Goal: Complete application form

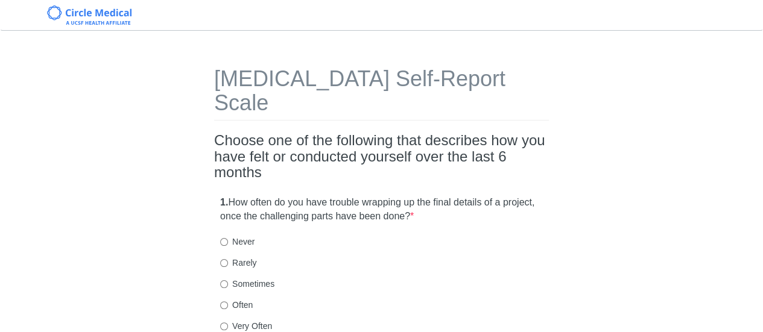
click at [231, 278] on label "Sometimes" at bounding box center [247, 284] width 54 height 12
click at [228, 280] on input "Sometimes" at bounding box center [224, 284] width 8 height 8
radio input "true"
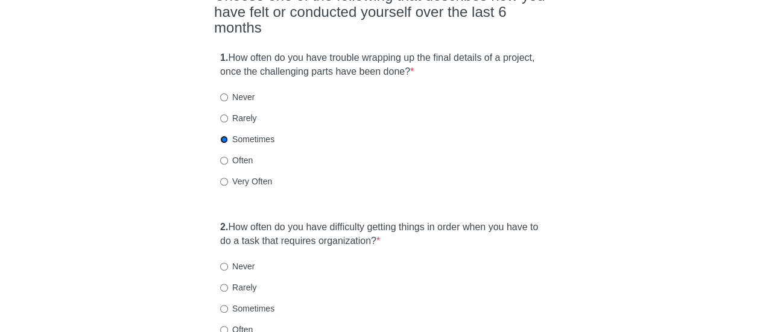
scroll to position [181, 0]
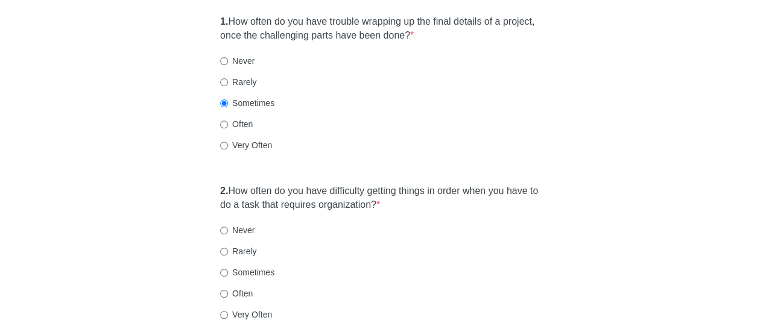
click at [224, 245] on label "Rarely" at bounding box center [238, 251] width 36 height 12
click at [224, 248] on input "Rarely" at bounding box center [224, 252] width 8 height 8
radio input "true"
click at [221, 269] on input "Sometimes" at bounding box center [224, 273] width 8 height 8
radio input "true"
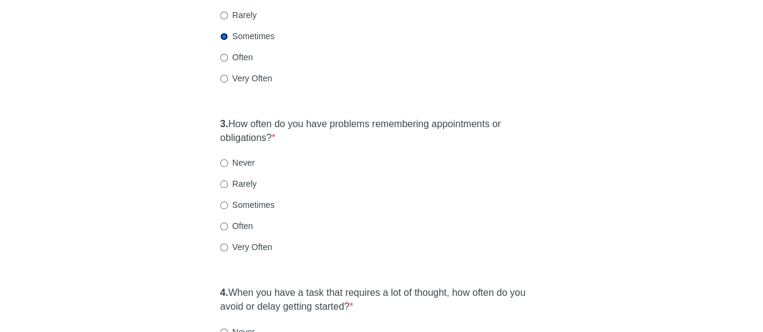
scroll to position [422, 0]
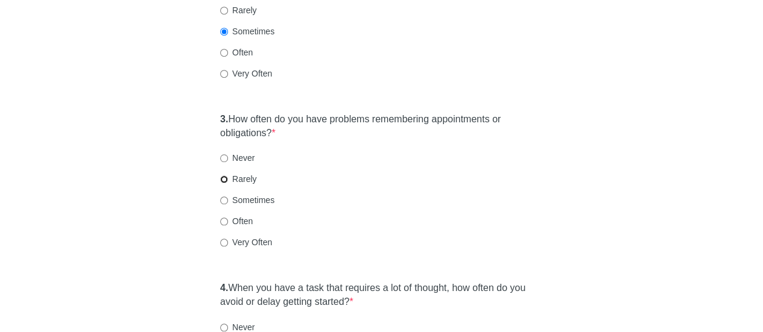
click at [223, 175] on input "Rarely" at bounding box center [224, 179] width 8 height 8
radio input "true"
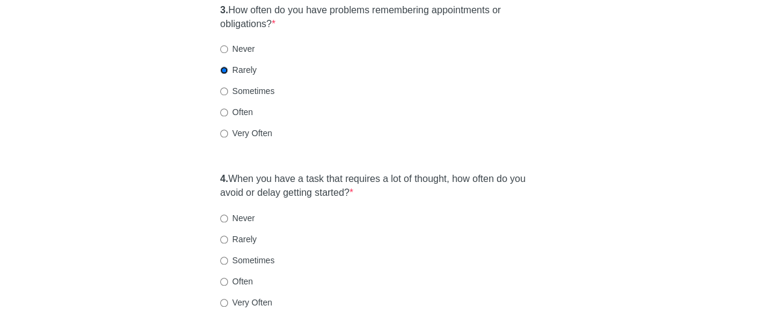
scroll to position [543, 0]
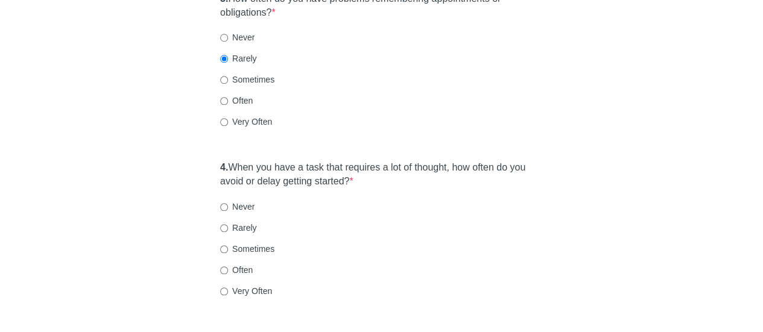
click at [234, 264] on label "Often" at bounding box center [236, 270] width 33 height 12
click at [228, 267] on input "Often" at bounding box center [224, 271] width 8 height 8
radio input "true"
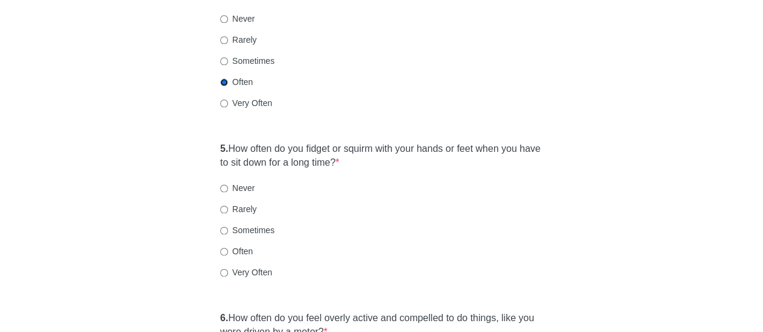
scroll to position [784, 0]
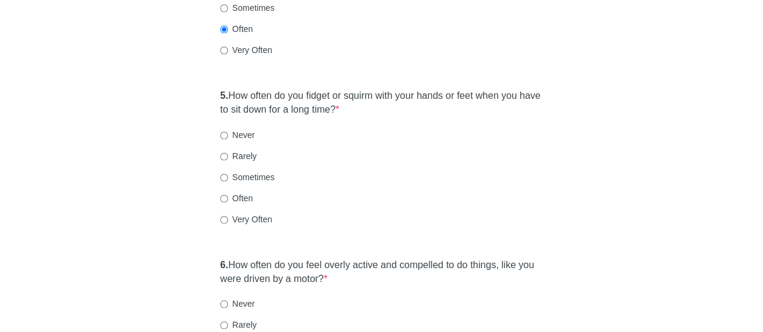
click at [238, 171] on label "Sometimes" at bounding box center [247, 177] width 54 height 12
click at [228, 174] on input "Sometimes" at bounding box center [224, 178] width 8 height 8
radio input "true"
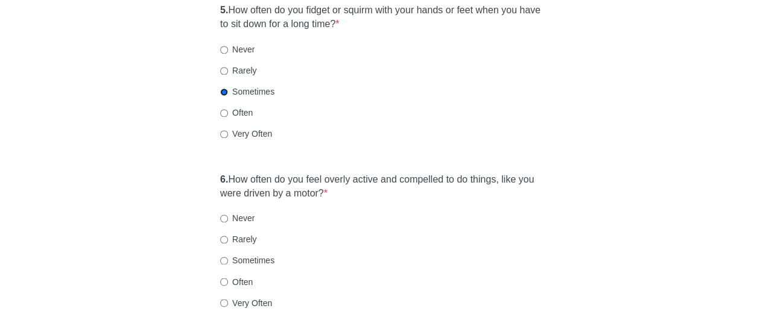
scroll to position [905, 0]
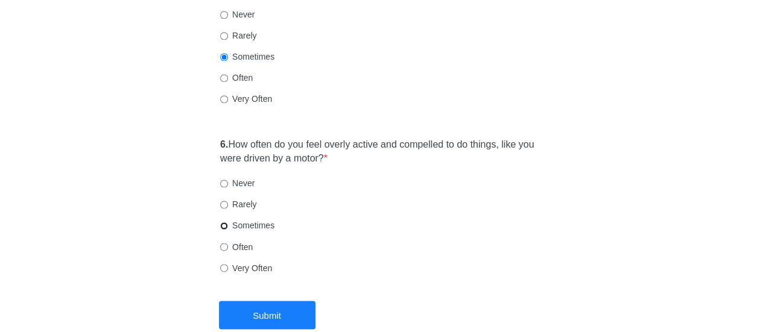
click at [223, 222] on input "Sometimes" at bounding box center [224, 226] width 8 height 8
radio input "true"
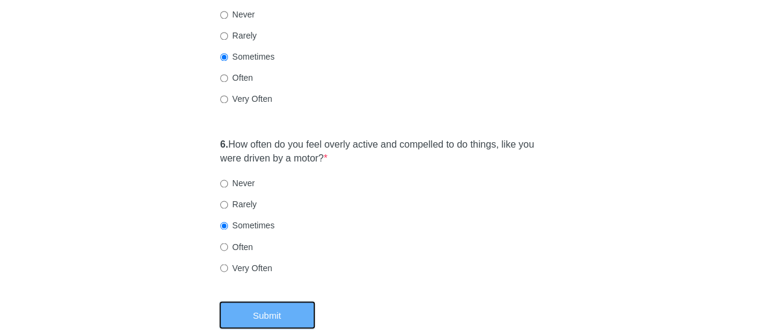
drag, startPoint x: 247, startPoint y: 295, endPoint x: 235, endPoint y: 299, distance: 12.6
click at [248, 301] on button "Submit" at bounding box center [267, 315] width 96 height 28
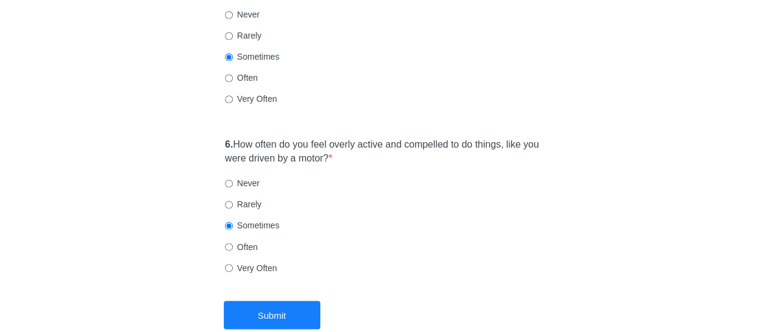
scroll to position [0, 0]
